Goal: Task Accomplishment & Management: Manage account settings

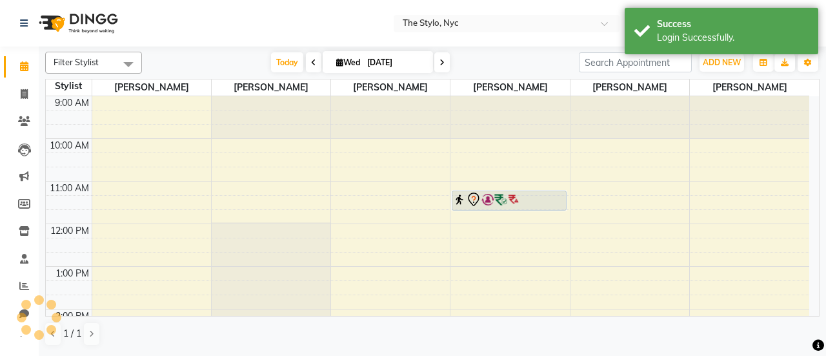
scroll to position [294, 0]
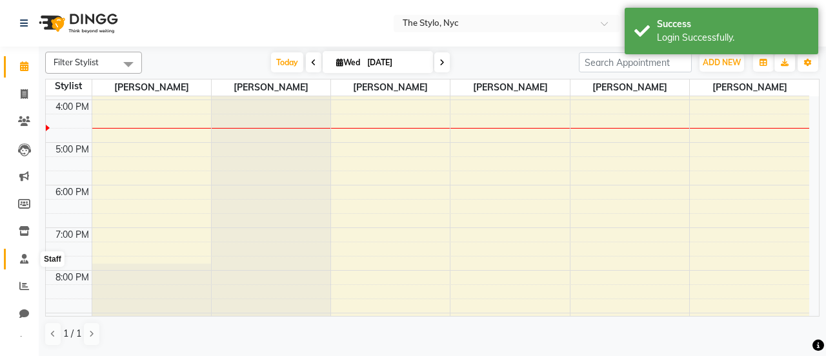
click at [25, 264] on span at bounding box center [24, 259] width 23 height 15
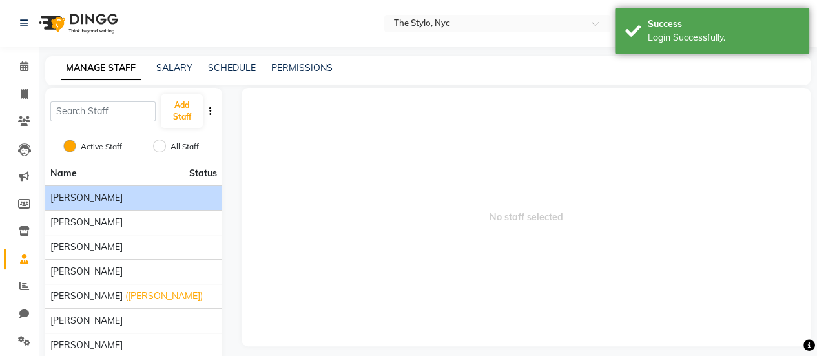
click at [104, 203] on div "[PERSON_NAME]" at bounding box center [133, 198] width 167 height 14
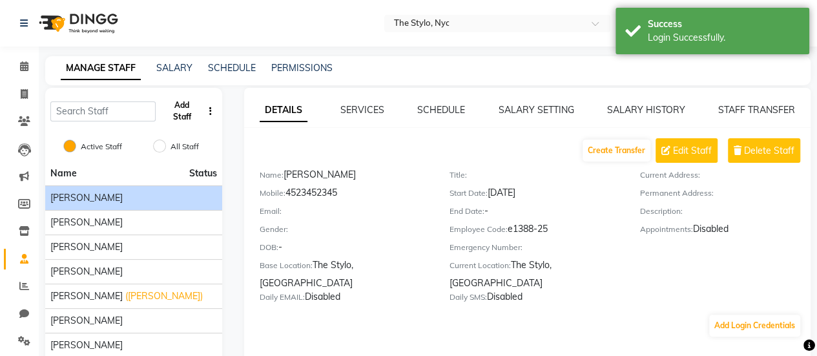
click at [190, 107] on button "Add Staff" at bounding box center [181, 111] width 41 height 34
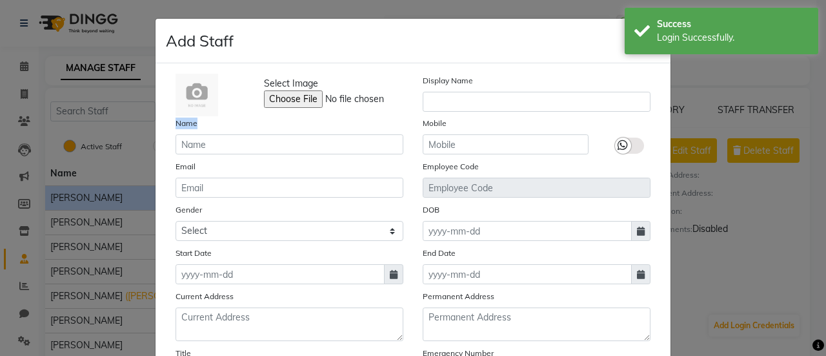
drag, startPoint x: 167, startPoint y: 122, endPoint x: 218, endPoint y: 124, distance: 51.0
click at [218, 124] on div "Name" at bounding box center [289, 135] width 247 height 38
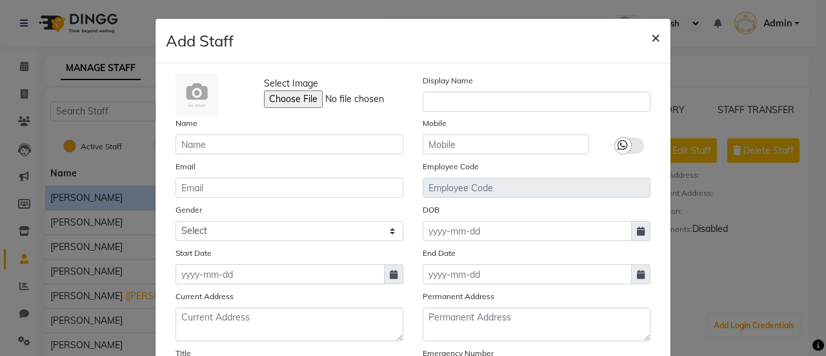
drag, startPoint x: 652, startPoint y: 42, endPoint x: 642, endPoint y: 45, distance: 10.6
click at [652, 42] on span "×" at bounding box center [655, 36] width 9 height 19
checkbox input "false"
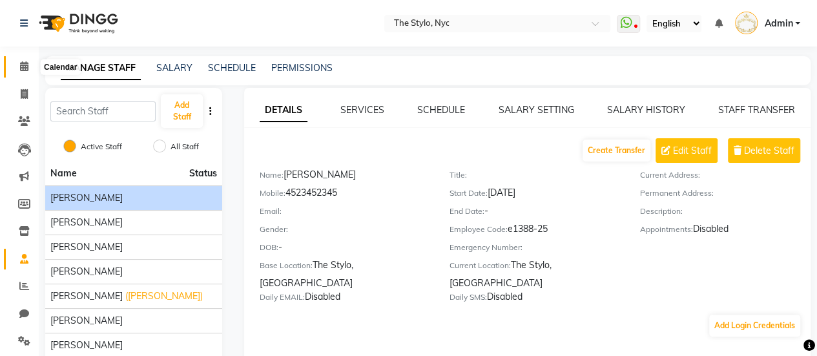
click at [12, 66] on link "Calendar" at bounding box center [19, 66] width 31 height 21
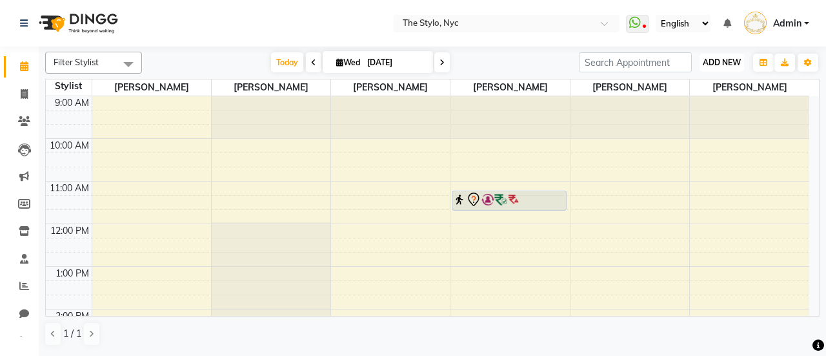
click at [721, 59] on span "ADD NEW" at bounding box center [722, 62] width 38 height 10
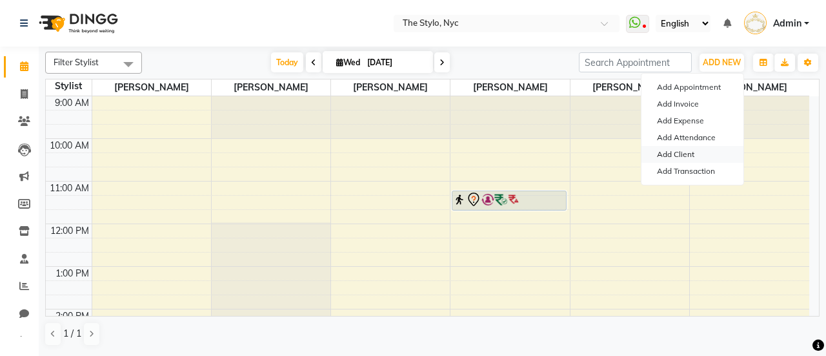
click at [681, 156] on link "Add Client" at bounding box center [693, 154] width 102 height 17
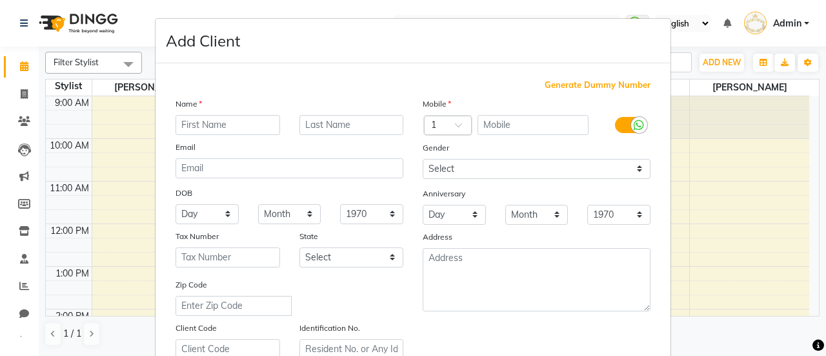
click at [137, 23] on ngb-modal-window "Add Client Generate Dummy Number Name Email DOB Day 01 02 03 04 05 06 07 08 09 …" at bounding box center [413, 178] width 826 height 356
click at [789, 25] on ngb-modal-window "Add Client Generate Dummy Number Name Email DOB Day 01 02 03 04 05 06 07 08 09 …" at bounding box center [413, 178] width 826 height 356
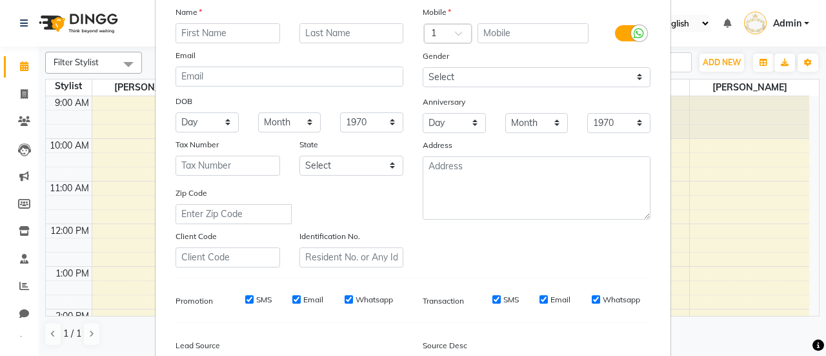
scroll to position [238, 0]
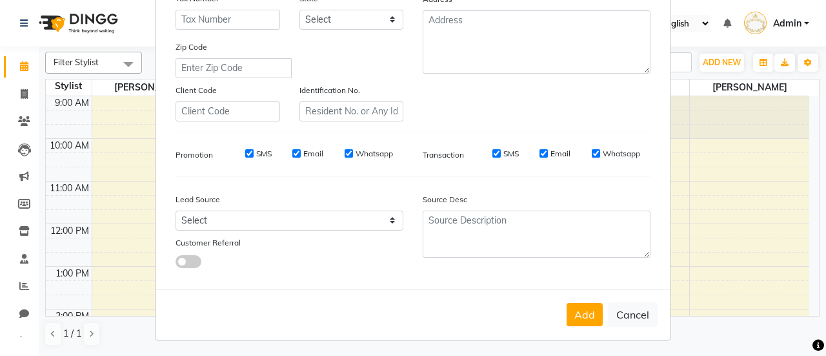
click at [639, 305] on button "Cancel" at bounding box center [633, 314] width 50 height 25
select select
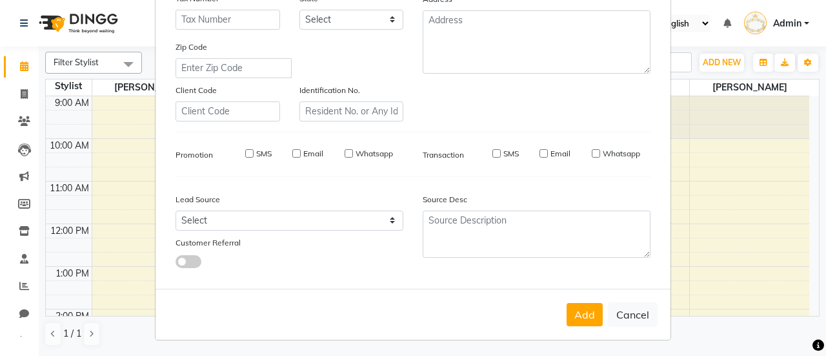
select select
checkbox input "false"
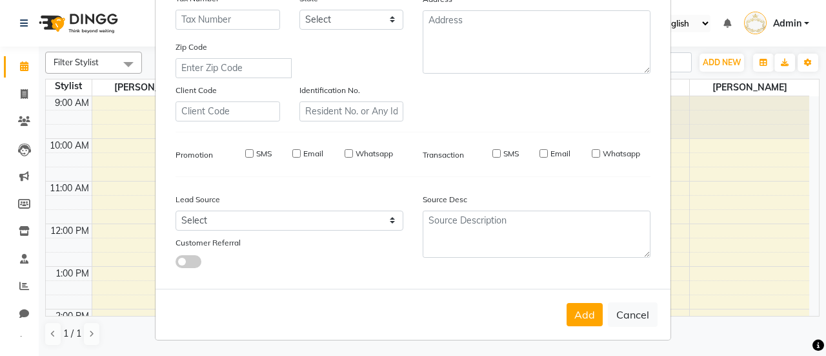
checkbox input "false"
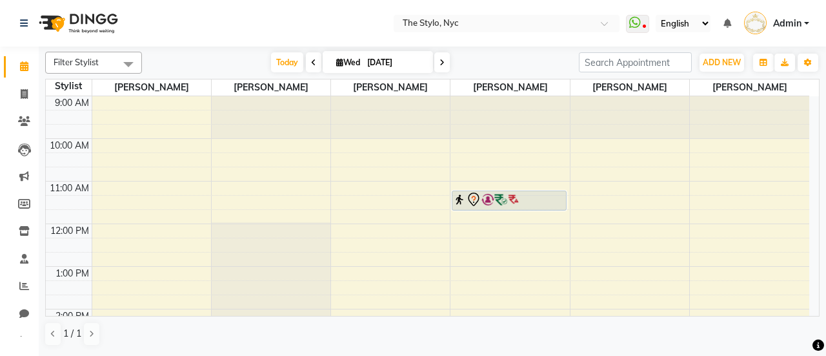
click at [800, 21] on span "Admin" at bounding box center [787, 24] width 28 height 14
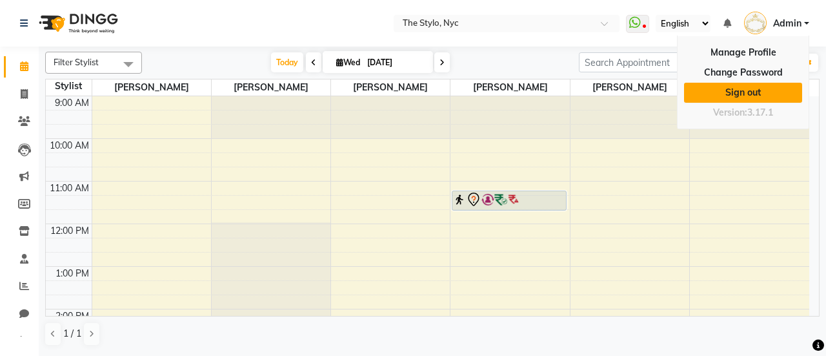
click at [721, 94] on link "Sign out" at bounding box center [743, 93] width 118 height 20
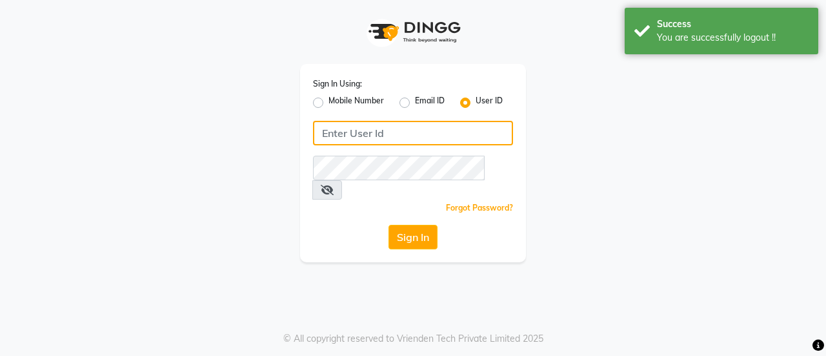
click at [407, 131] on input "Username" at bounding box center [413, 133] width 200 height 25
type input "salondushons"
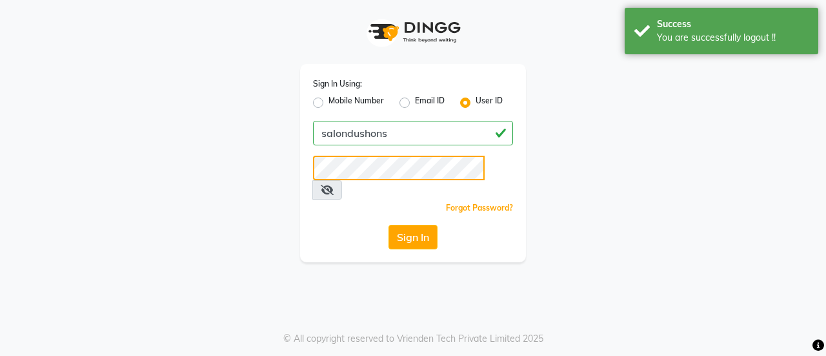
click at [389, 225] on button "Sign In" at bounding box center [413, 237] width 49 height 25
